Goal: Go to known website: Access a specific website the user already knows

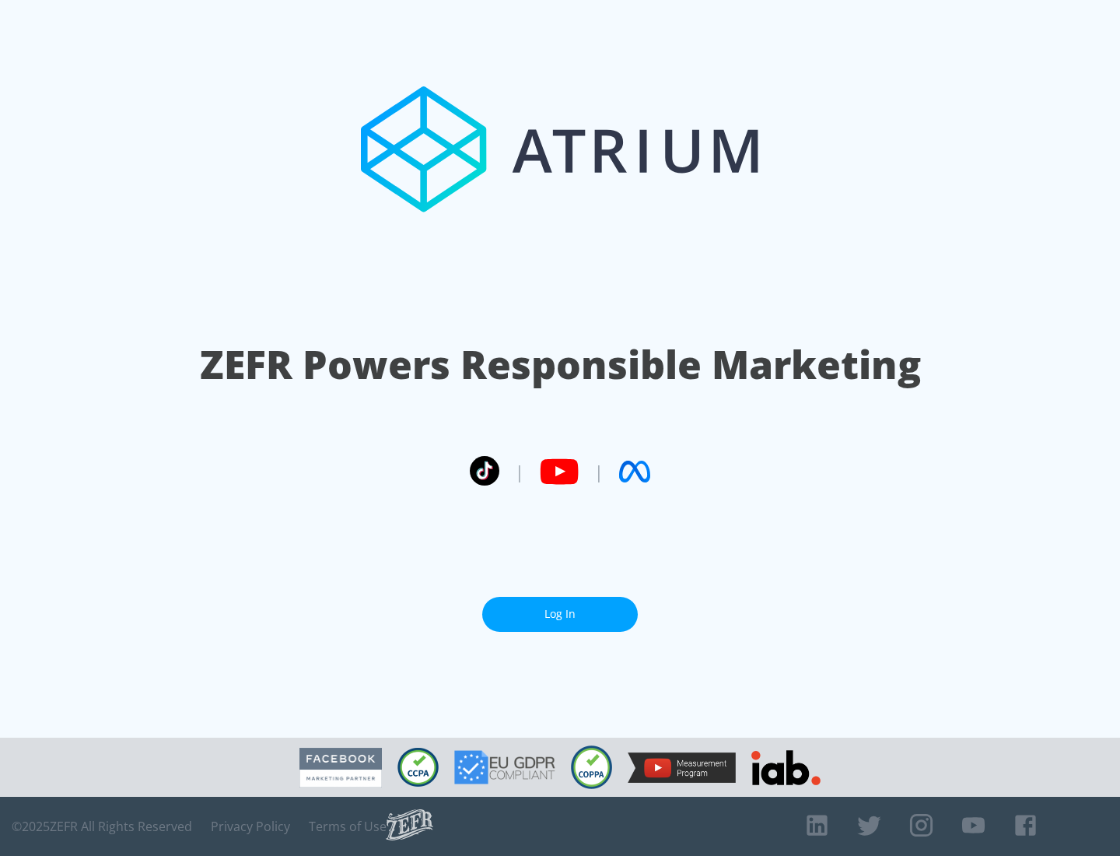
click at [560, 608] on link "Log In" at bounding box center [560, 614] width 156 height 35
